Goal: Information Seeking & Learning: Learn about a topic

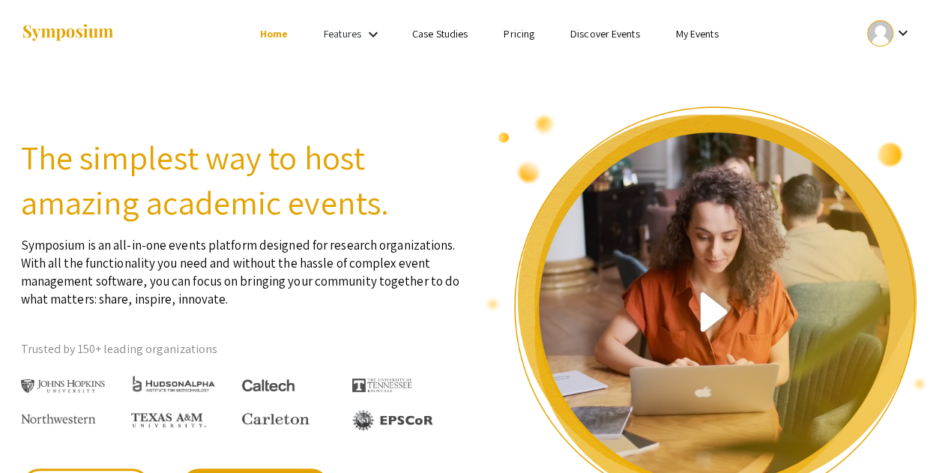
click at [699, 38] on link "My Events" at bounding box center [696, 33] width 43 height 13
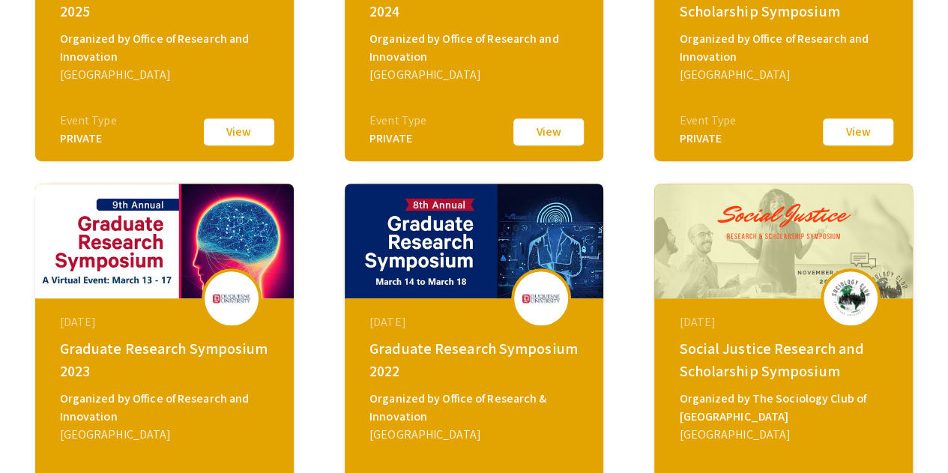
scroll to position [375, 0]
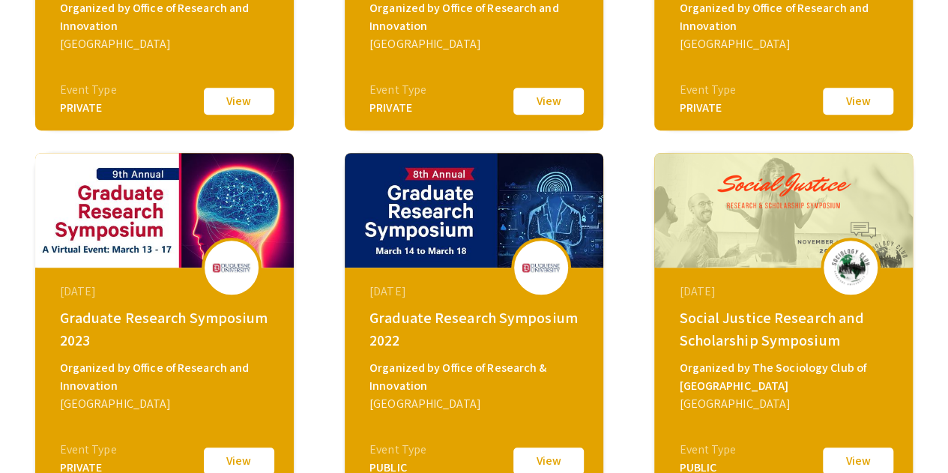
click at [121, 316] on div "Graduate Research Symposium 2023" at bounding box center [166, 329] width 213 height 45
click at [130, 257] on img at bounding box center [164, 210] width 259 height 115
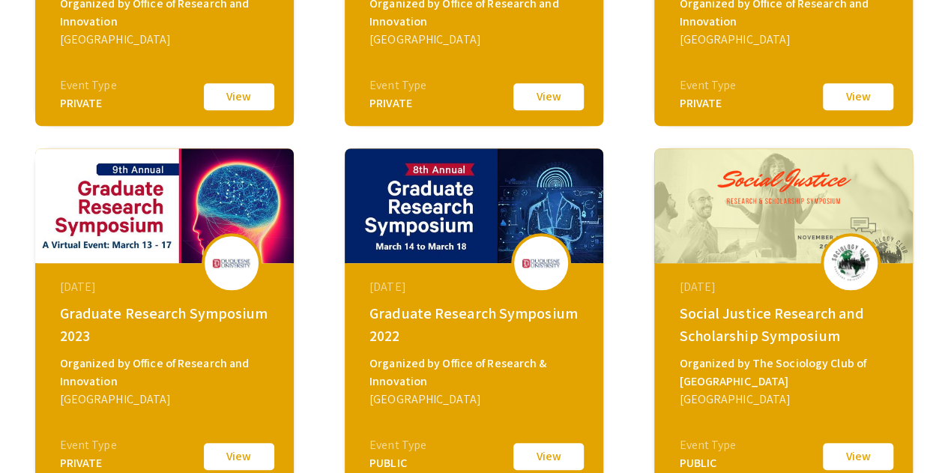
scroll to position [450, 0]
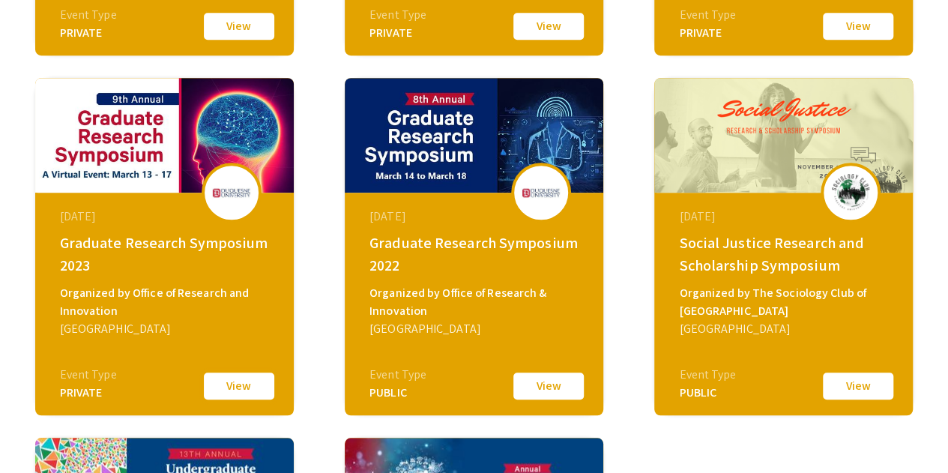
click at [222, 386] on button "View" at bounding box center [239, 385] width 75 height 31
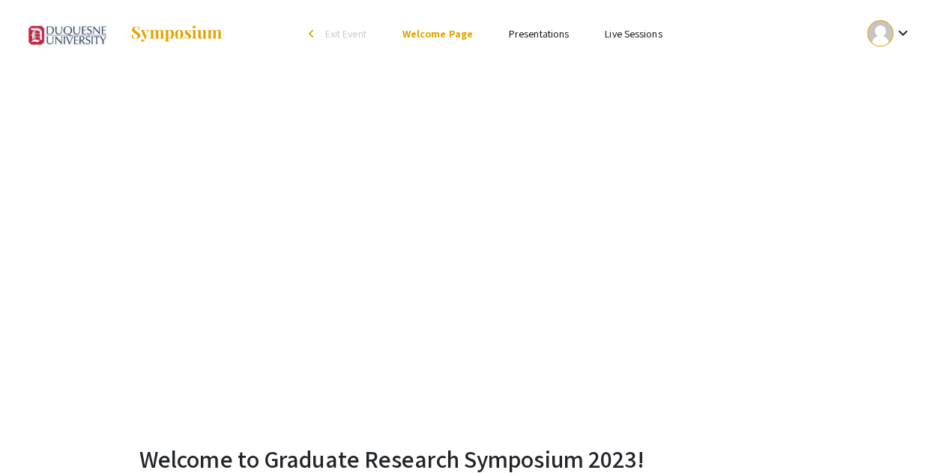
click at [549, 32] on link "Presentations" at bounding box center [539, 33] width 60 height 13
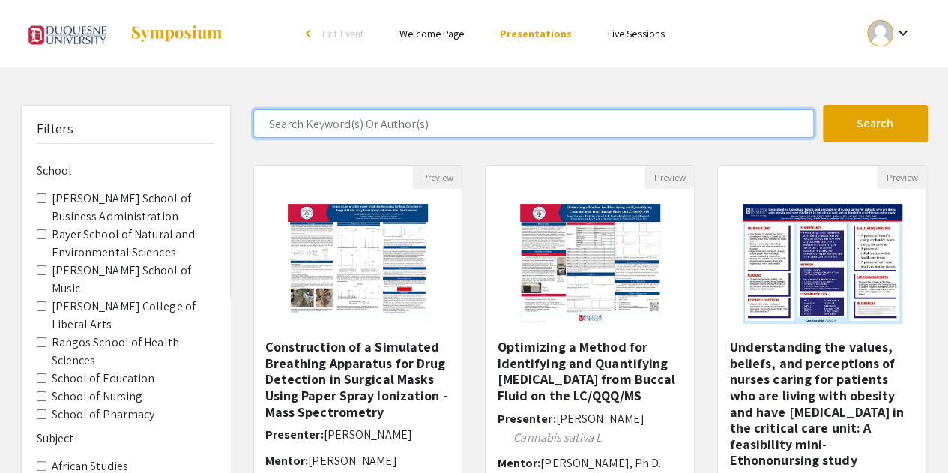
click at [310, 123] on input "Search Keyword(s) Or Author(s)" at bounding box center [533, 123] width 561 height 28
type input "[PERSON_NAME]"
click at [823, 105] on button "Search" at bounding box center [875, 123] width 105 height 37
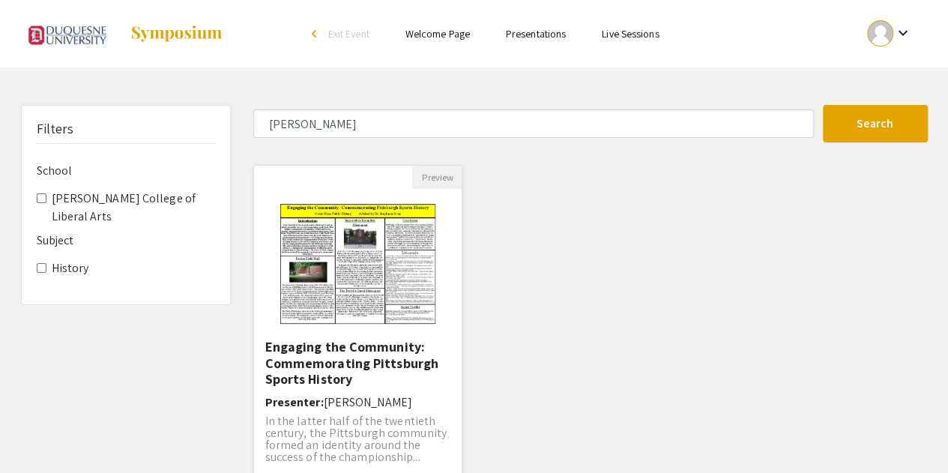
click at [299, 352] on h5 "Engaging the Community: Commemorating Pittsburgh Sports History" at bounding box center [358, 363] width 186 height 49
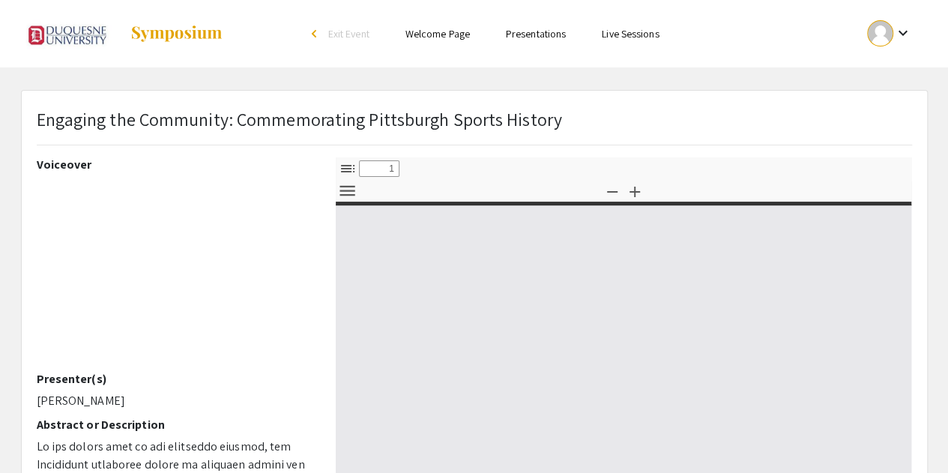
select select "custom"
type input "0"
select select "custom"
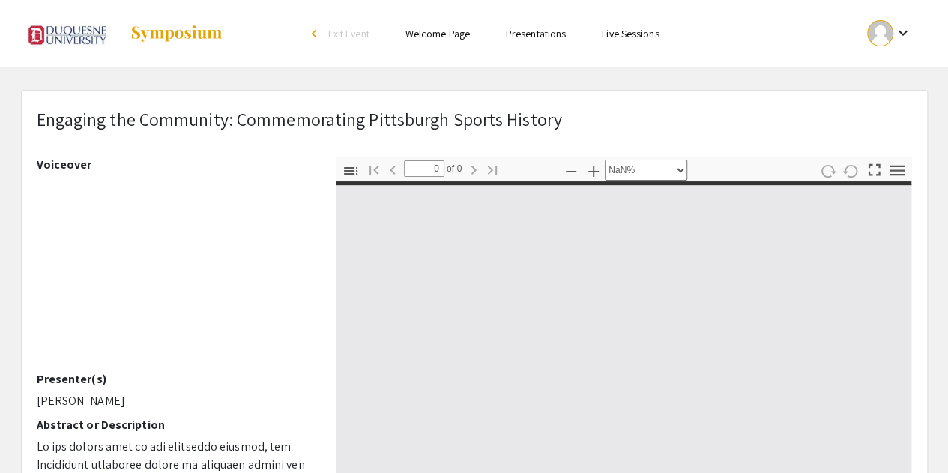
type input "1"
select select "auto"
type input "Page 1"
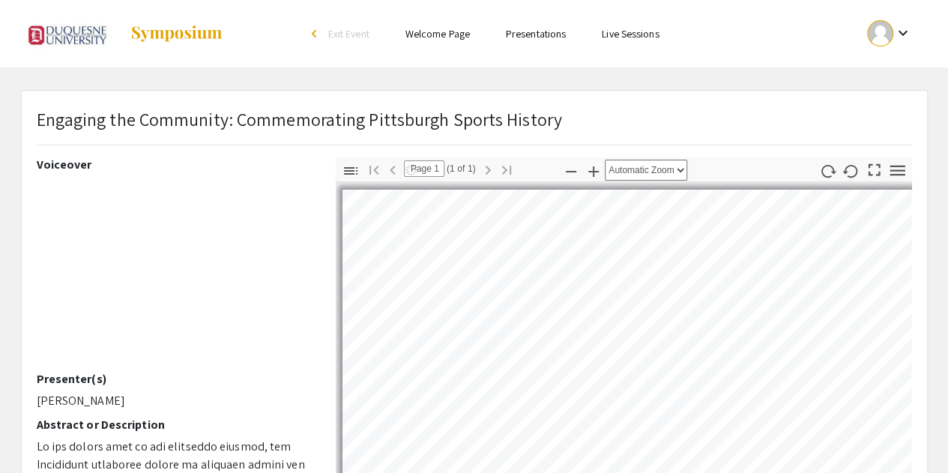
select select "auto"
